Goal: Information Seeking & Learning: Find specific page/section

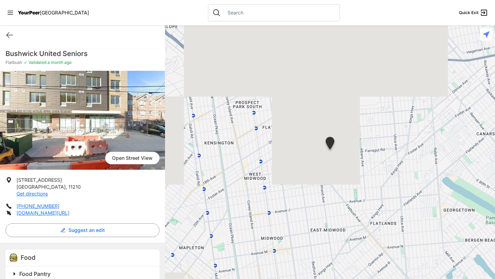
scroll to position [11, 0]
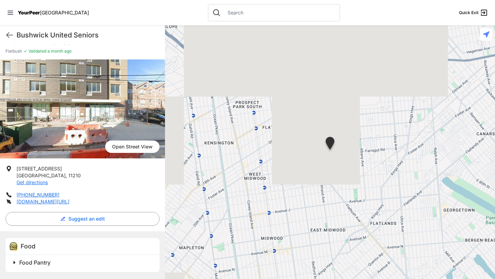
click at [46, 265] on span "Food Pantry" at bounding box center [34, 262] width 31 height 7
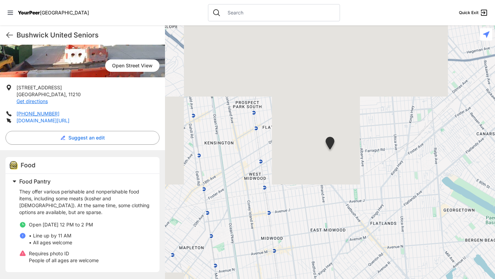
click at [69, 122] on link "[DOMAIN_NAME][URL]" at bounding box center [43, 121] width 53 height 6
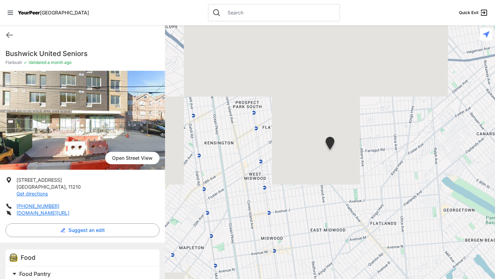
scroll to position [2, 0]
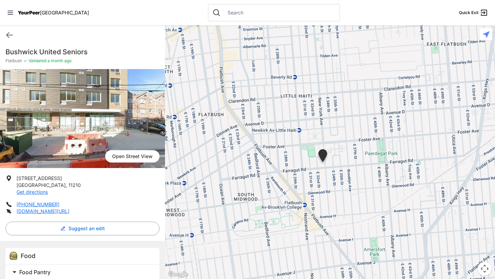
click at [324, 159] on img at bounding box center [323, 156] width 12 height 15
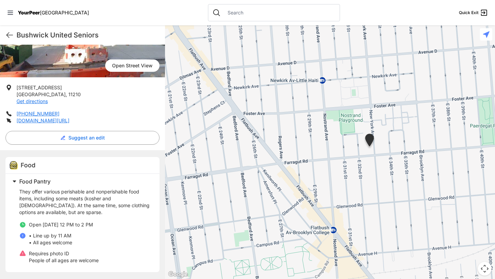
click at [374, 142] on img at bounding box center [370, 141] width 12 height 15
click at [369, 141] on img at bounding box center [370, 141] width 12 height 15
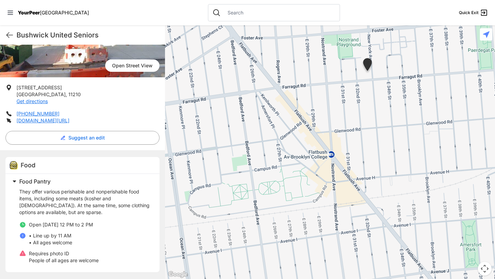
drag, startPoint x: 335, startPoint y: 189, endPoint x: 332, endPoint y: 105, distance: 84.0
click at [332, 105] on div at bounding box center [330, 152] width 330 height 254
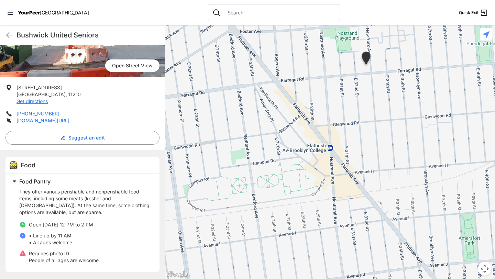
click at [364, 98] on div at bounding box center [330, 152] width 330 height 254
click at [366, 59] on img at bounding box center [366, 59] width 12 height 15
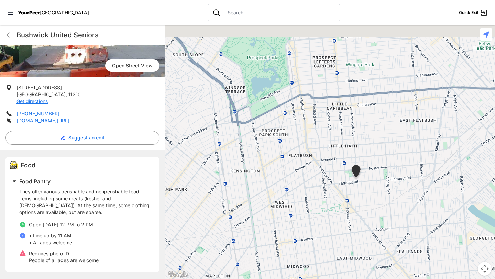
drag, startPoint x: 387, startPoint y: 63, endPoint x: 370, endPoint y: 174, distance: 112.3
click at [371, 184] on div at bounding box center [330, 152] width 330 height 254
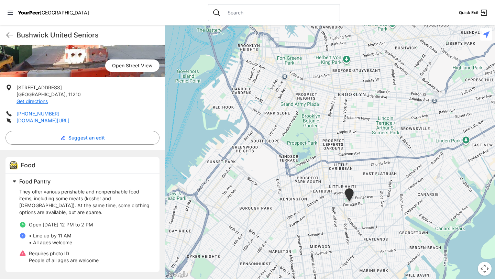
drag, startPoint x: 362, startPoint y: 123, endPoint x: 344, endPoint y: 167, distance: 47.3
click at [344, 169] on div at bounding box center [330, 152] width 330 height 254
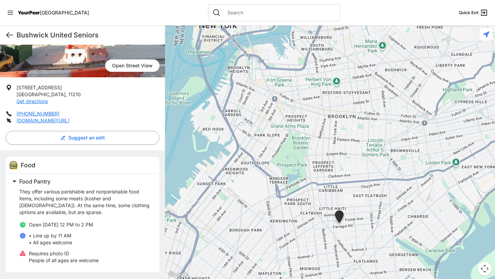
click at [8, 33] on icon at bounding box center [10, 35] width 6 height 5
select select "recentlyUpdated"
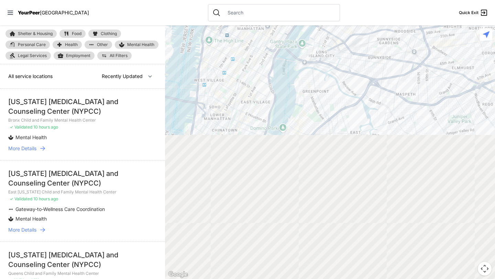
drag, startPoint x: 294, startPoint y: 160, endPoint x: 298, endPoint y: -23, distance: 183.0
click at [298, 0] on html "View map Close panel YourPeer [GEOGRAPHIC_DATA] Quick Exit Single Adult Familie…" at bounding box center [247, 139] width 495 height 279
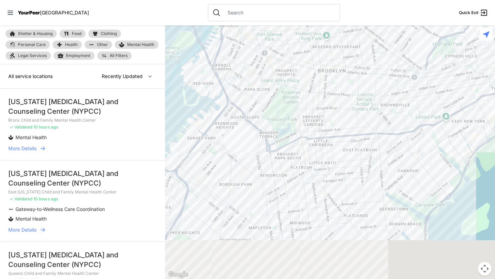
drag, startPoint x: 284, startPoint y: 130, endPoint x: 280, endPoint y: -16, distance: 146.2
click at [280, 0] on html "View map Close panel YourPeer [GEOGRAPHIC_DATA] Quick Exit Single Adult Familie…" at bounding box center [247, 139] width 495 height 279
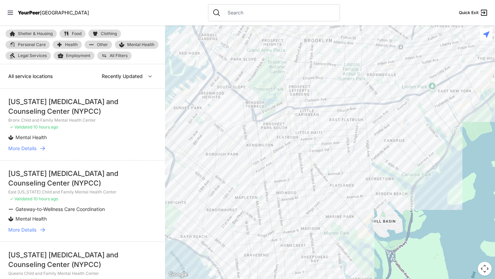
drag, startPoint x: 326, startPoint y: 177, endPoint x: 313, endPoint y: 155, distance: 25.7
click at [313, 155] on div at bounding box center [330, 152] width 330 height 254
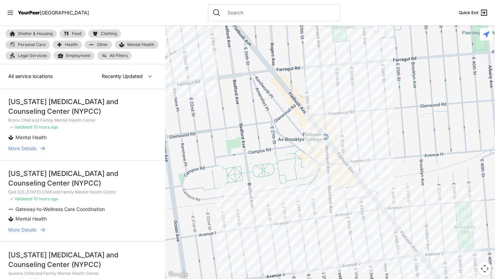
click at [262, 216] on div at bounding box center [330, 152] width 330 height 254
